Goal: Contribute content

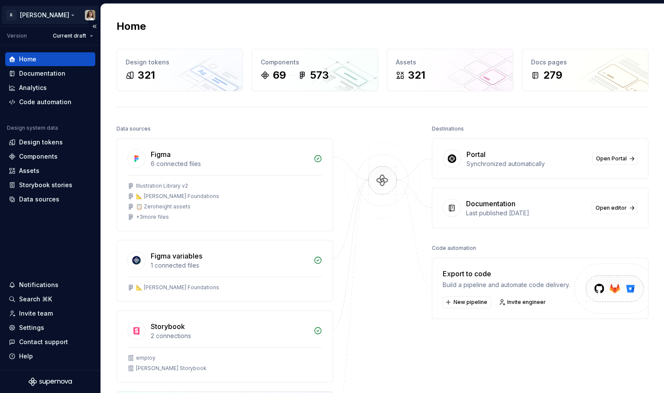
click at [90, 14] on html "R Norma Version Current draft Home Documentation Analytics Code automation Desi…" at bounding box center [332, 196] width 664 height 393
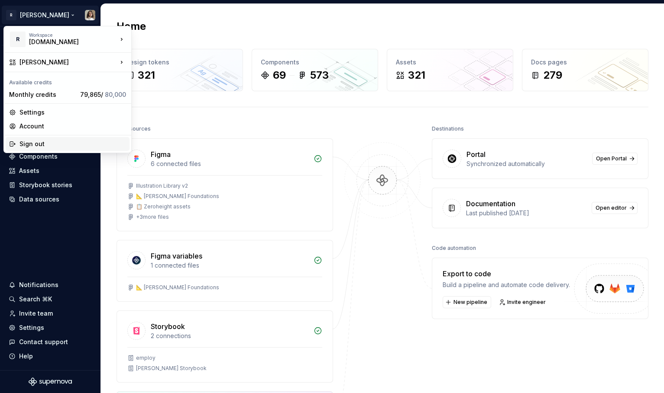
click at [37, 142] on div "Sign out" at bounding box center [72, 144] width 106 height 9
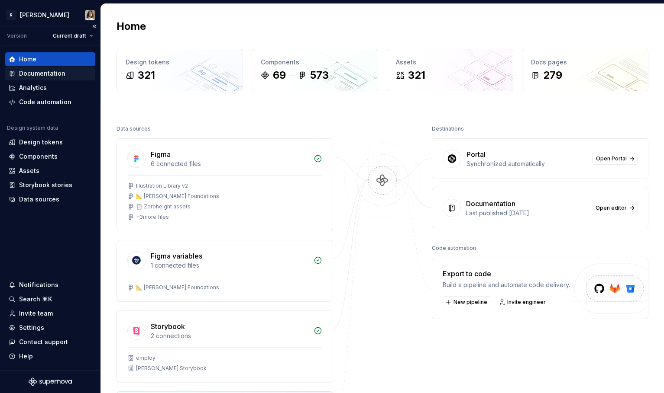
click at [56, 74] on div "Documentation" at bounding box center [42, 73] width 46 height 9
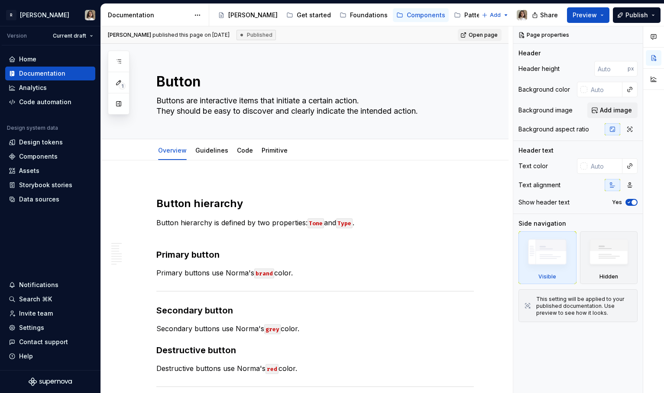
type textarea "*"
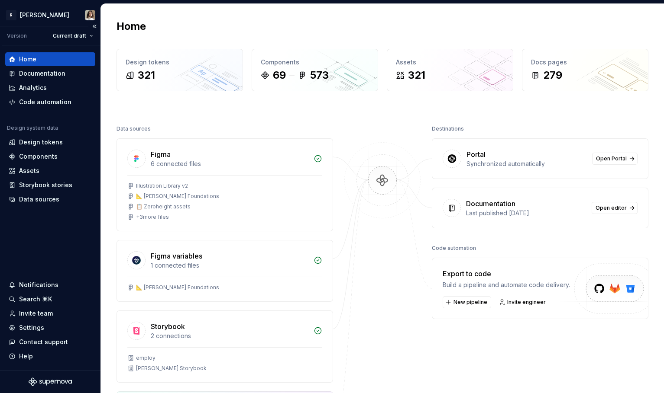
click at [25, 26] on div "Version Current draft" at bounding box center [51, 35] width 99 height 19
click at [53, 10] on html "R Norma Version Current draft Home Documentation Analytics Code automation Desi…" at bounding box center [332, 196] width 664 height 393
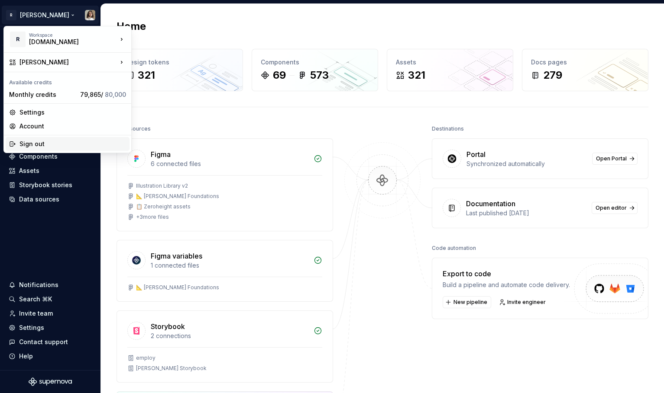
click at [45, 146] on div "Sign out" at bounding box center [72, 144] width 106 height 9
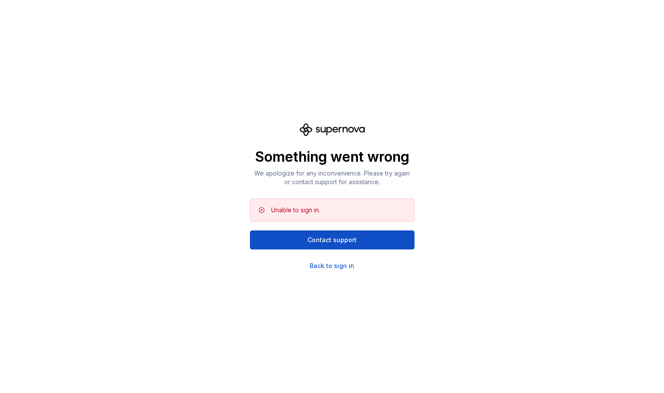
click at [372, 150] on p "Something went wrong" at bounding box center [332, 156] width 164 height 17
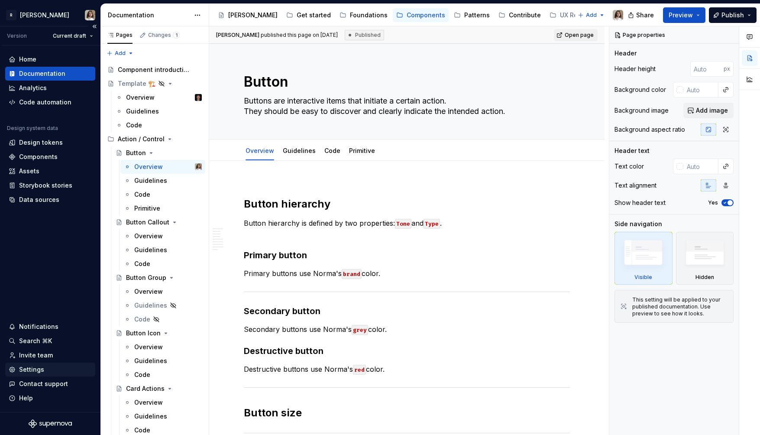
click at [44, 367] on div "Settings" at bounding box center [50, 369] width 83 height 9
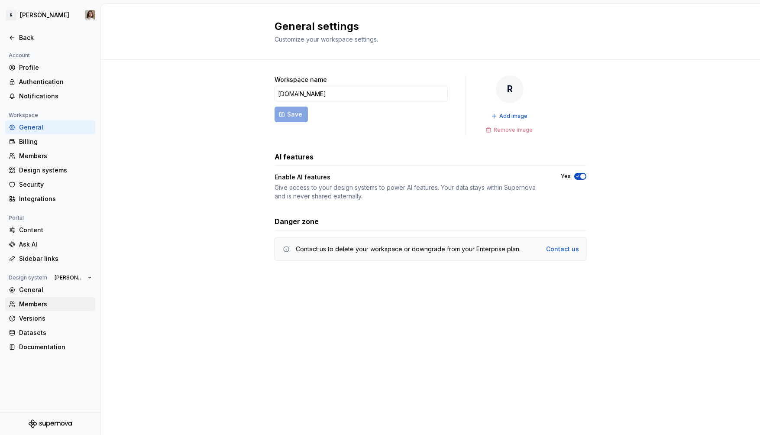
click at [37, 301] on div "Members" at bounding box center [55, 304] width 73 height 9
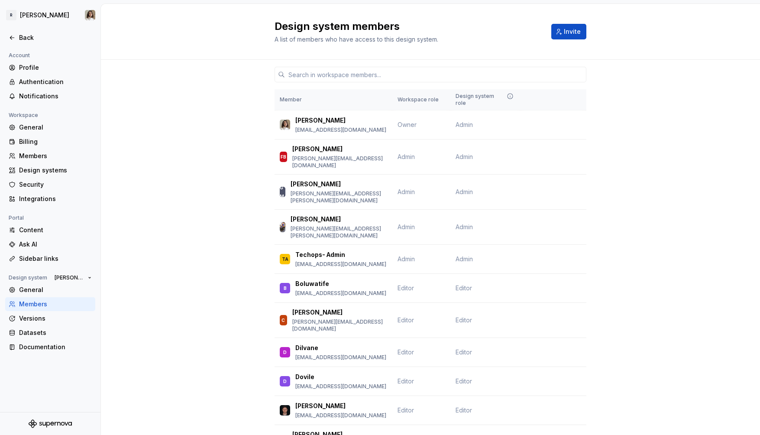
scroll to position [194, 0]
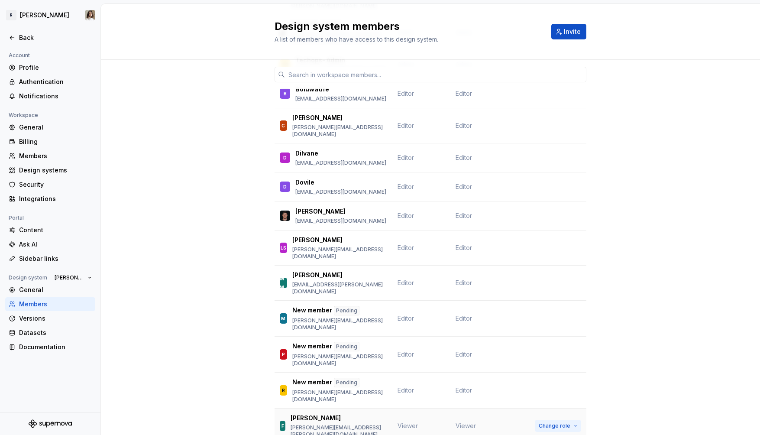
click at [562, 422] on span "Change role" at bounding box center [554, 425] width 32 height 7
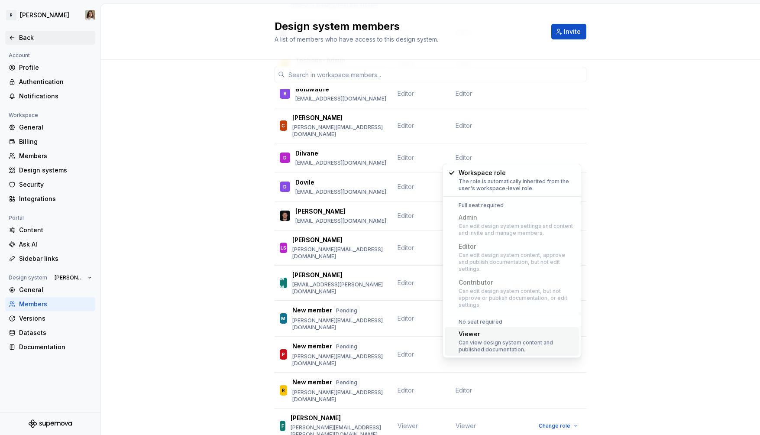
click at [28, 38] on div "Back" at bounding box center [55, 37] width 73 height 9
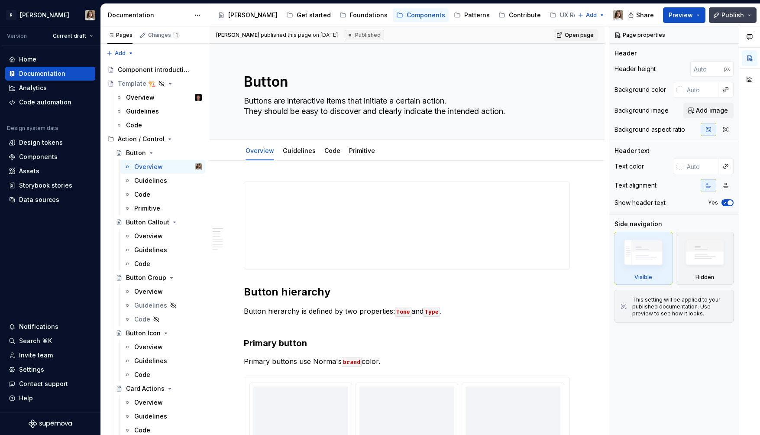
click at [740, 13] on span "Publish" at bounding box center [732, 15] width 23 height 9
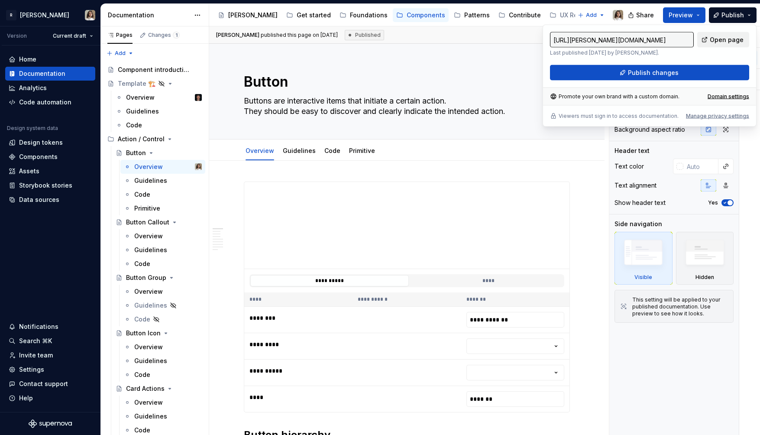
click at [719, 42] on span "Open page" at bounding box center [726, 39] width 34 height 9
type textarea "*"
